Goal: Transaction & Acquisition: Download file/media

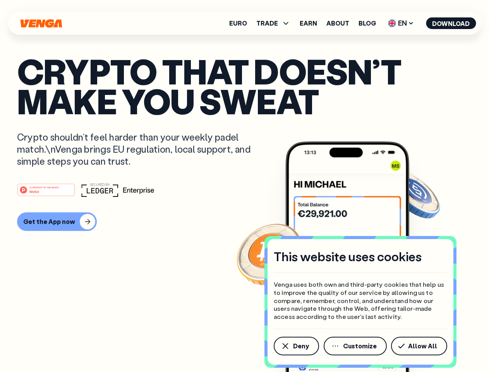
click at [244, 186] on div "#1 PRODUCT OF THE MONTH Web3" at bounding box center [244, 190] width 455 height 14
click at [296, 346] on span "Deny" at bounding box center [301, 346] width 16 height 6
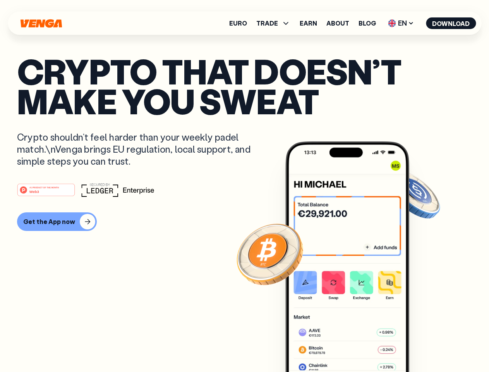
click at [356, 346] on img at bounding box center [347, 271] width 124 height 260
click at [421, 346] on article "Crypto that doesn’t make you sweat Crypto shouldn’t feel harder than your weekl…" at bounding box center [244, 201] width 455 height 291
click at [276, 23] on span "TRADE" at bounding box center [267, 23] width 22 height 6
click at [401, 23] on span "EN" at bounding box center [400, 23] width 31 height 12
click at [451, 23] on button "Download" at bounding box center [451, 23] width 50 height 12
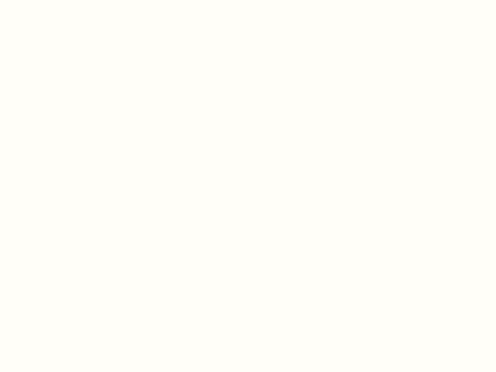
click at [56, 0] on html "This website uses cookies Venga uses both own and third-party cookies that help…" at bounding box center [248, 0] width 496 height 0
click at [47, 0] on html "This website uses cookies Venga uses both own and third-party cookies that help…" at bounding box center [248, 0] width 496 height 0
